Goal: Task Accomplishment & Management: Use online tool/utility

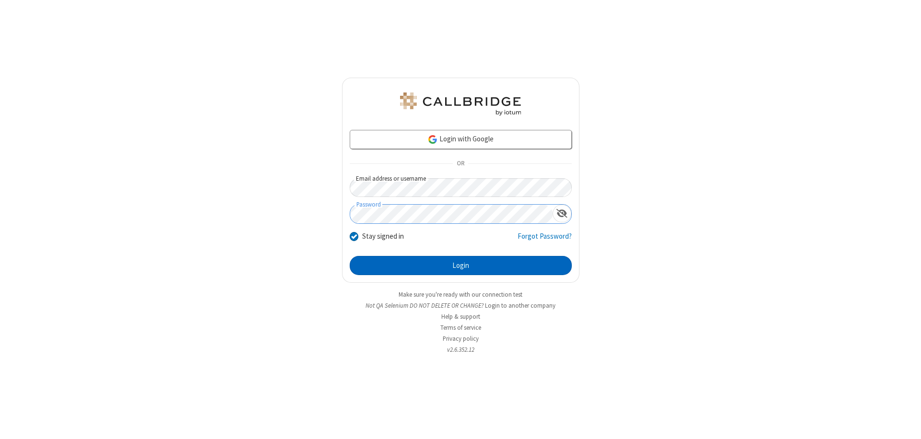
click at [461, 266] on button "Login" at bounding box center [461, 265] width 222 height 19
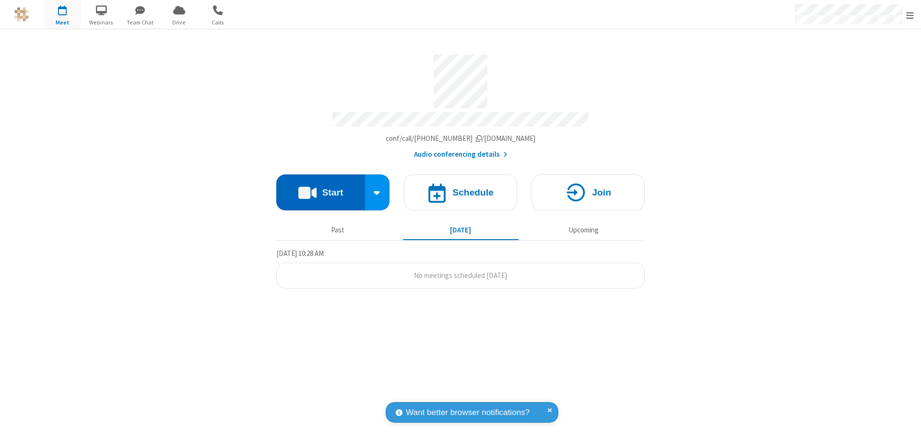
click at [320, 188] on button "Start" at bounding box center [320, 193] width 89 height 36
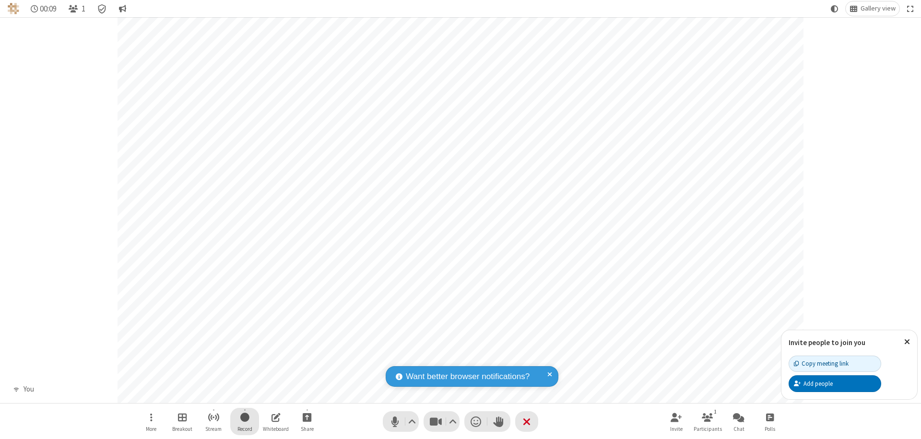
click at [245, 422] on span "Start recording" at bounding box center [244, 418] width 9 height 12
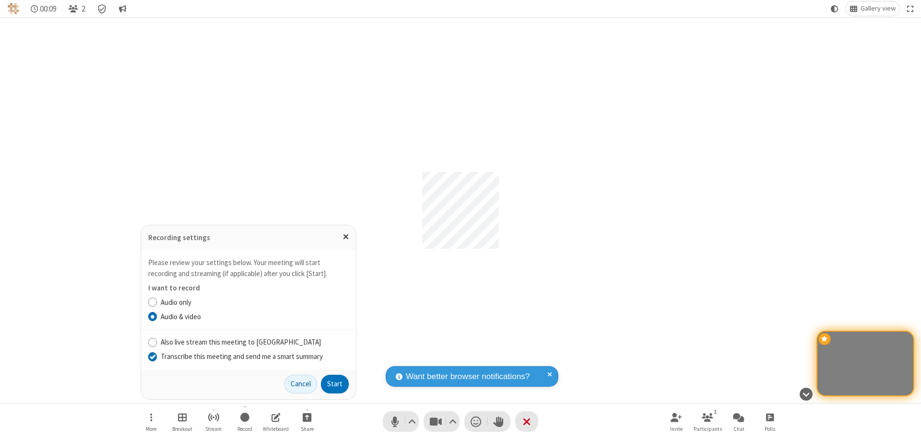
click at [152, 356] on input "Transcribe this meeting and send me a smart summary" at bounding box center [152, 357] width 9 height 10
click at [254, 317] on label "Audio & video" at bounding box center [255, 317] width 188 height 11
click at [157, 317] on input "Audio & video" at bounding box center [152, 317] width 9 height 10
click at [335, 384] on button "Start" at bounding box center [335, 384] width 28 height 19
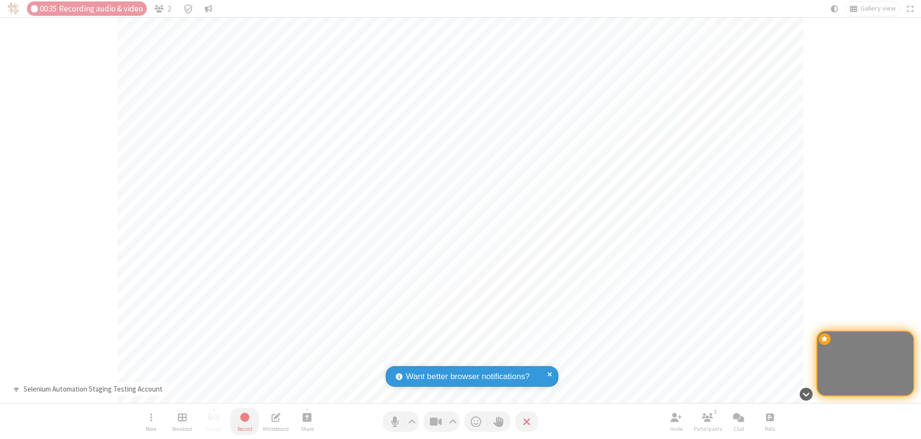
click at [245, 422] on span "Stop recording" at bounding box center [244, 418] width 11 height 12
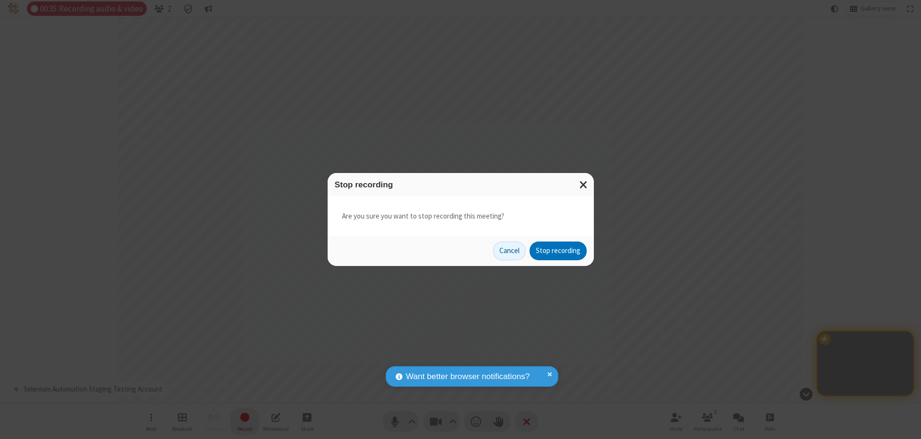
click at [558, 251] on button "Stop recording" at bounding box center [558, 251] width 57 height 19
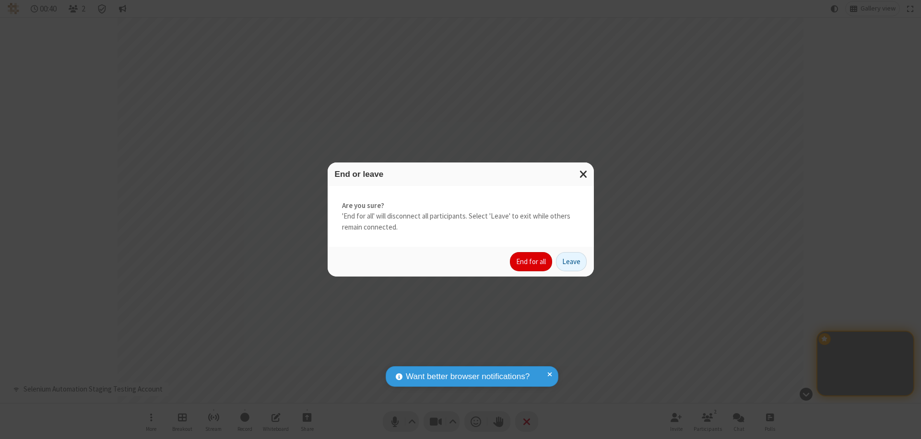
click at [532, 262] on button "End for all" at bounding box center [531, 261] width 42 height 19
